Goal: Task Accomplishment & Management: Manage account settings

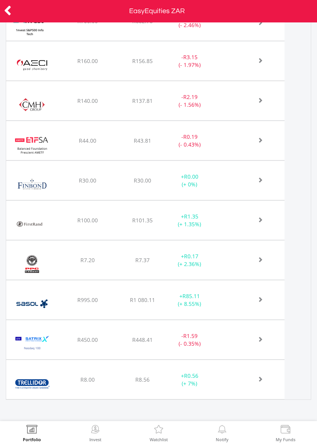
scroll to position [398, 0]
click at [241, 26] on span at bounding box center [251, 22] width 23 height 5
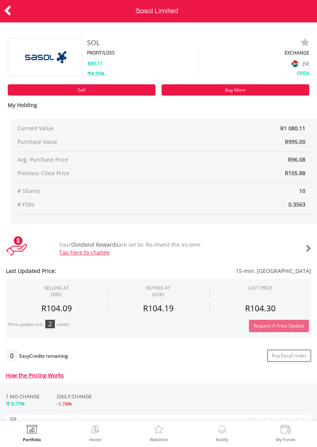
click at [106, 251] on link "Tap here to change" at bounding box center [84, 252] width 50 height 7
click at [99, 255] on link "Tap here to change" at bounding box center [84, 252] width 50 height 7
click at [11, 6] on icon at bounding box center [8, 10] width 8 height 15
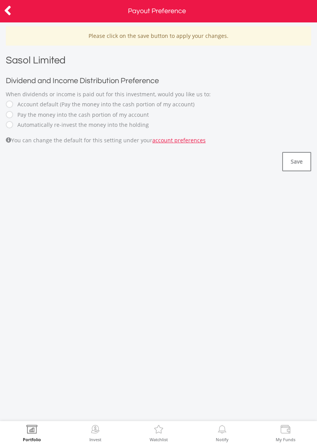
click at [14, 102] on label "Account default (Pay the money into the cash portion of my account)" at bounding box center [104, 105] width 181 height 8
click at [299, 164] on button "Save" at bounding box center [296, 161] width 29 height 19
click at [9, 16] on icon at bounding box center [8, 10] width 8 height 15
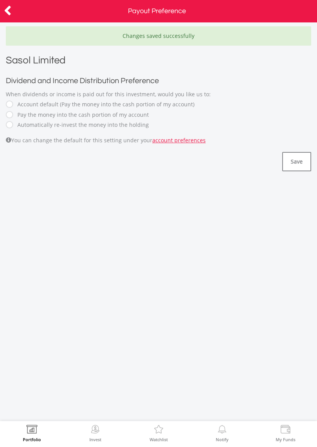
click at [7, 9] on icon at bounding box center [8, 10] width 8 height 15
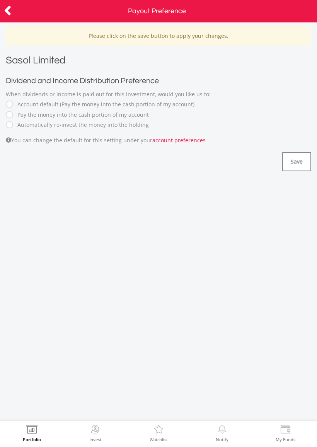
click at [140, 127] on label "Automatically re-invest the money into the holding" at bounding box center [81, 125] width 135 height 8
click at [302, 159] on button "Save" at bounding box center [296, 161] width 29 height 19
click at [11, 17] on icon at bounding box center [8, 10] width 8 height 15
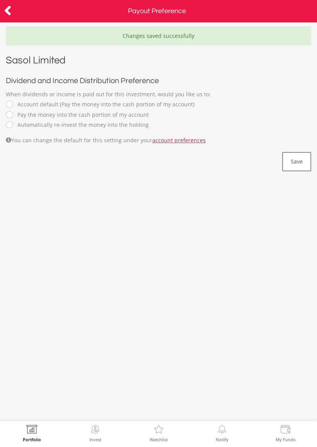
click at [10, 7] on icon at bounding box center [8, 10] width 8 height 15
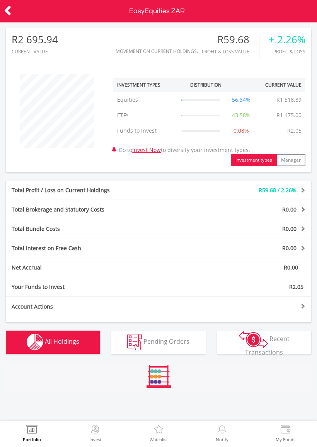
scroll to position [74, 102]
